Goal: Information Seeking & Learning: Understand process/instructions

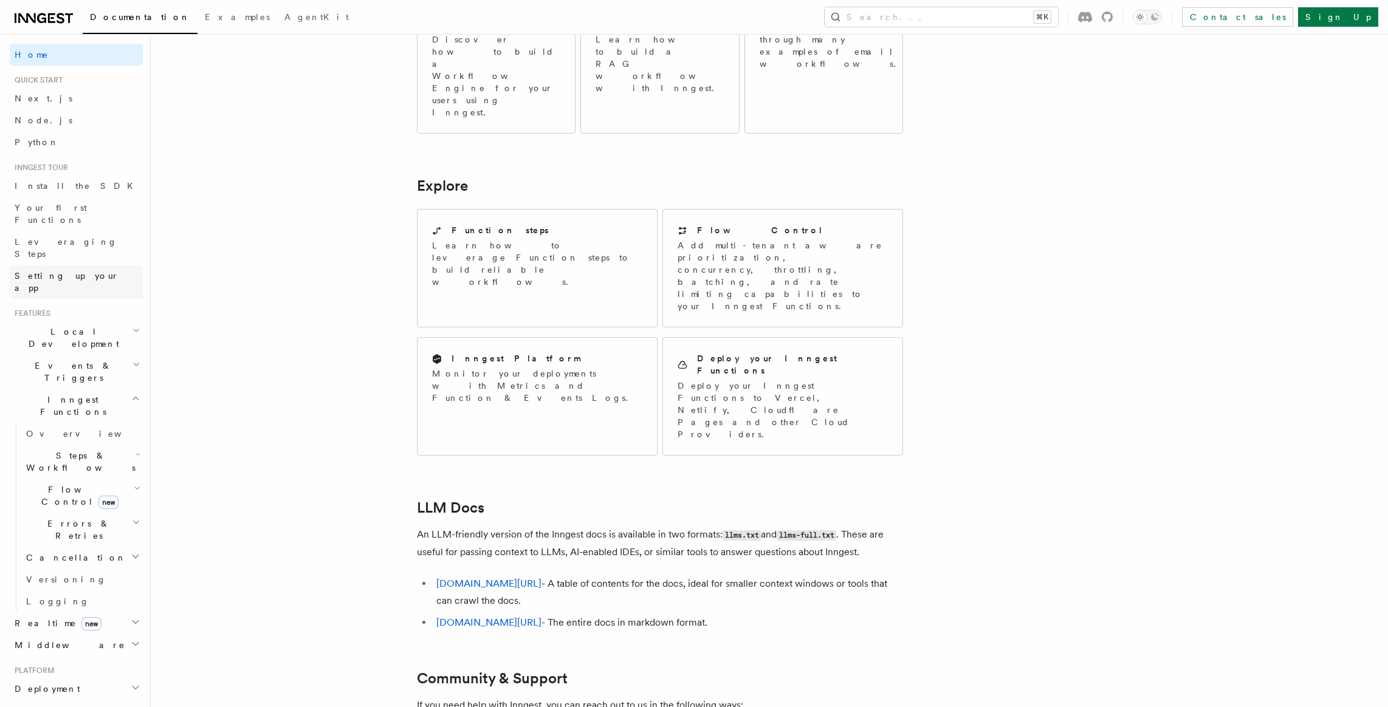
scroll to position [298, 0]
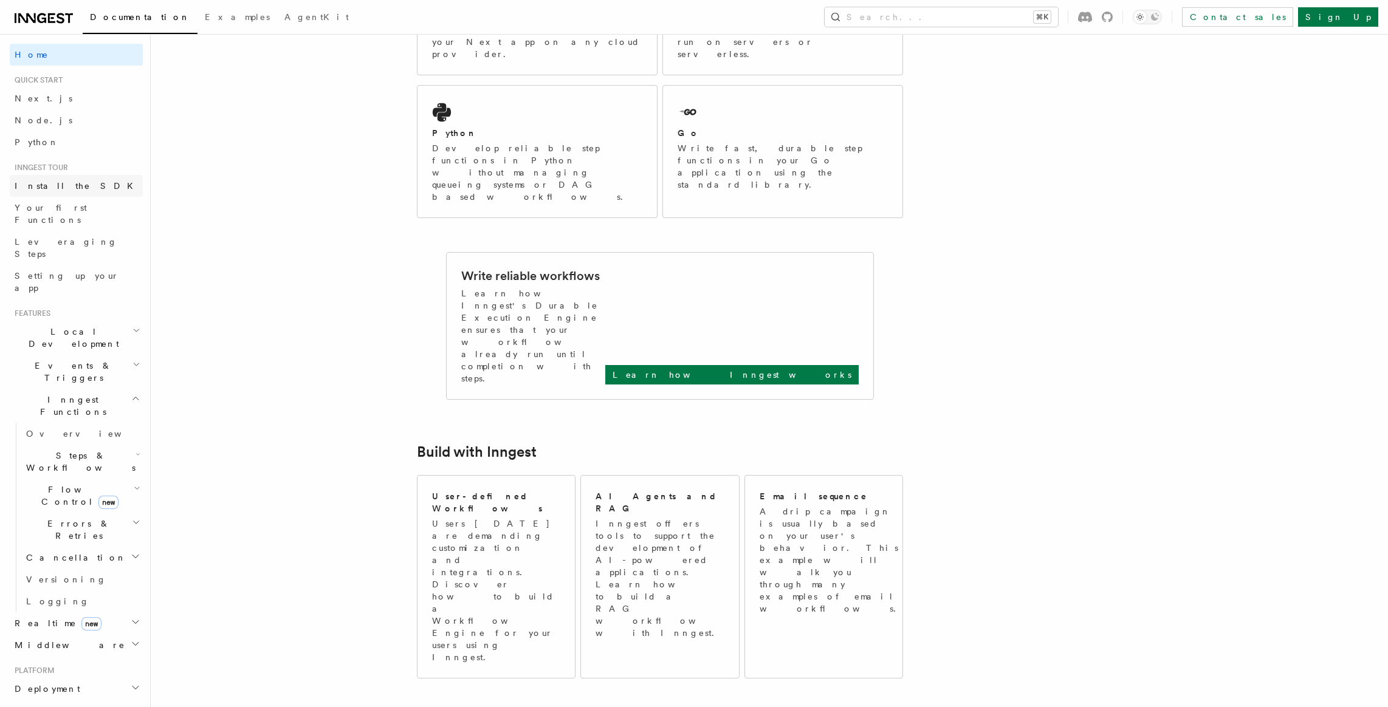
click at [56, 187] on span "Install the SDK" at bounding box center [78, 186] width 126 height 10
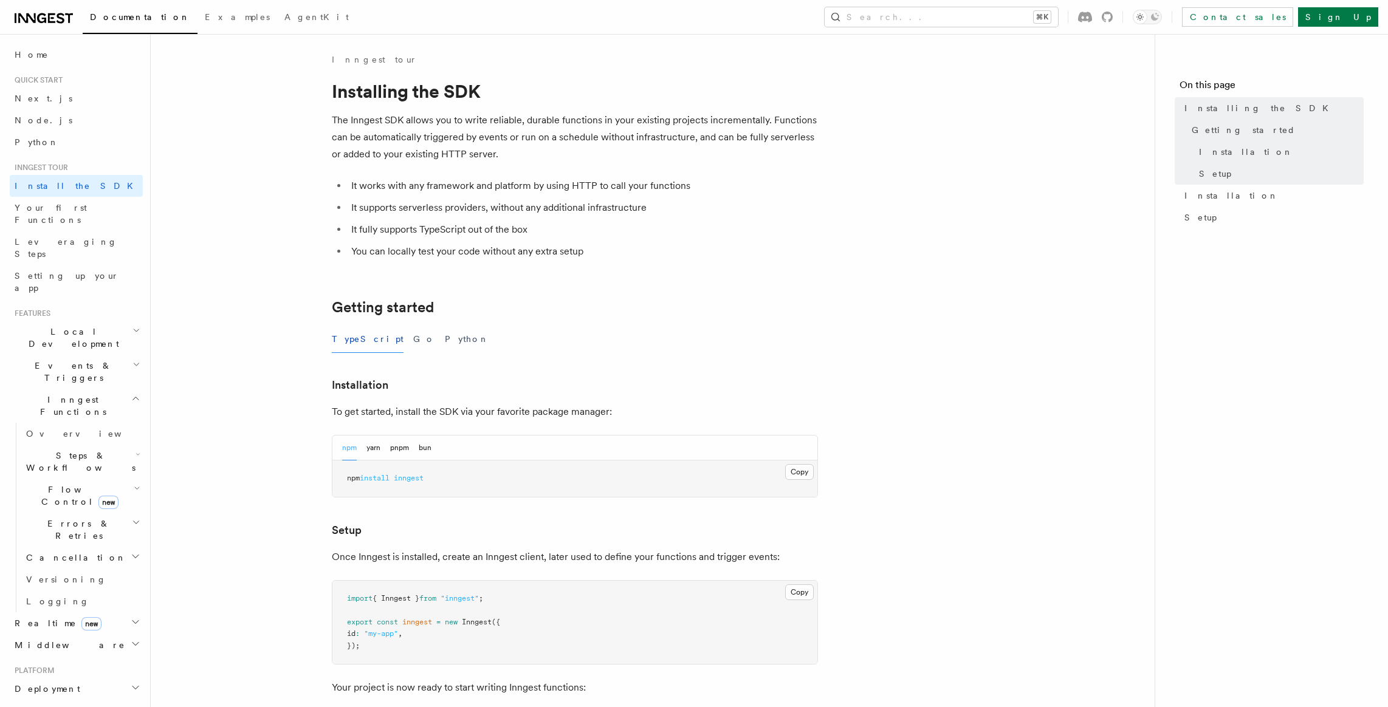
click at [49, 105] on link "Next.js" at bounding box center [76, 99] width 133 height 22
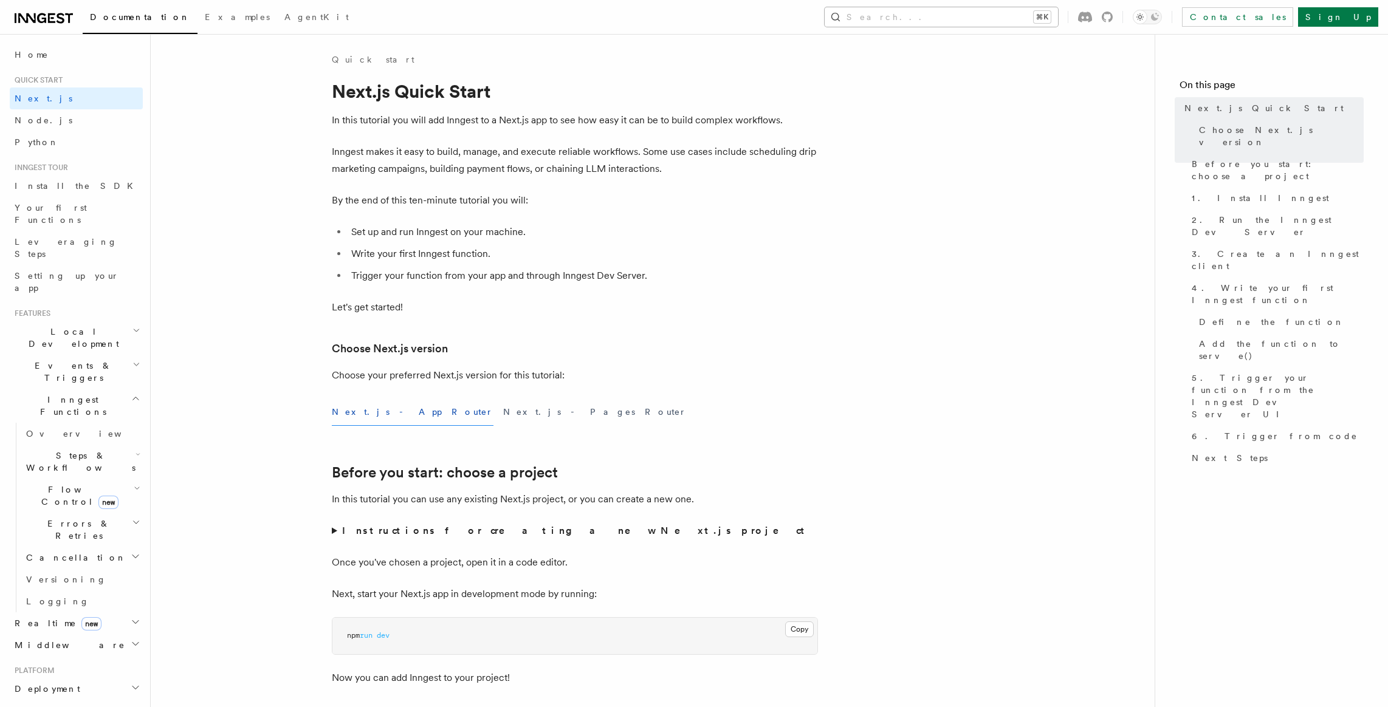
click at [1001, 24] on button "Search... ⌘K" at bounding box center [941, 16] width 233 height 19
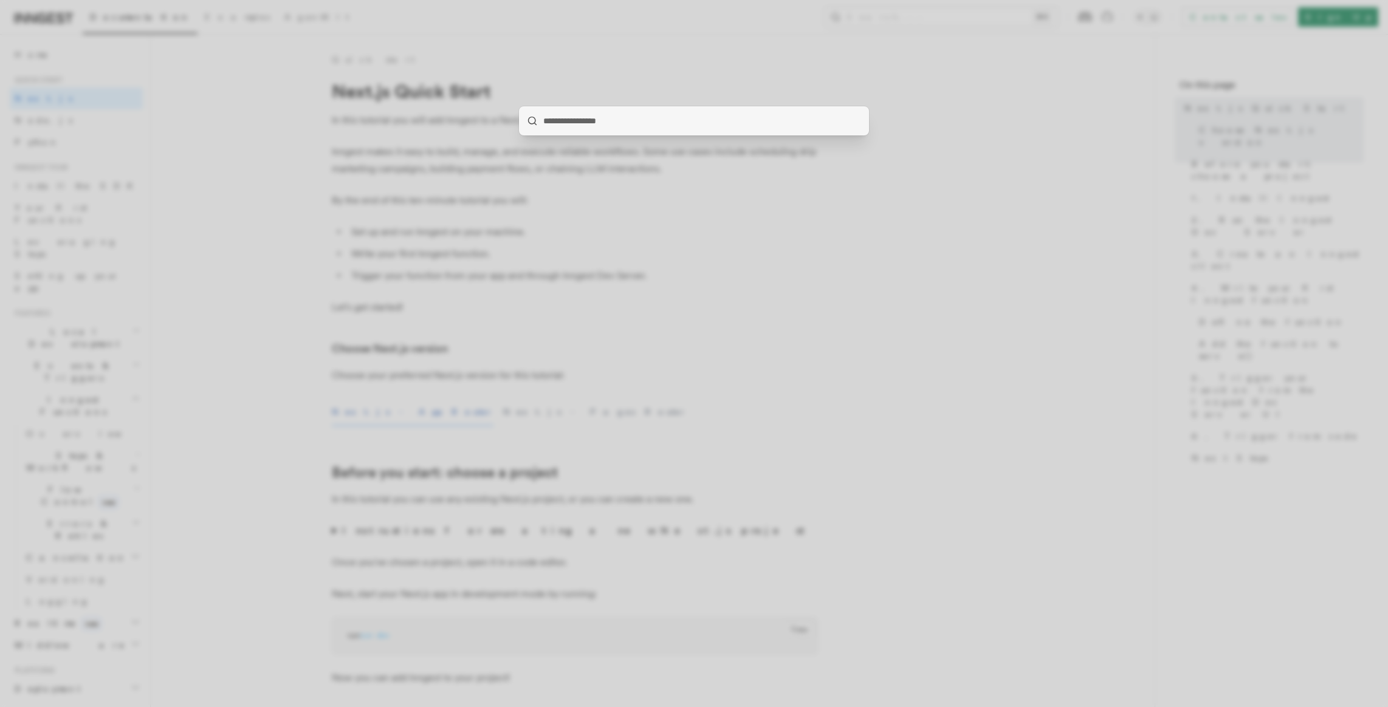
click at [968, 114] on div at bounding box center [694, 353] width 1388 height 707
